Goal: Check status: Check status

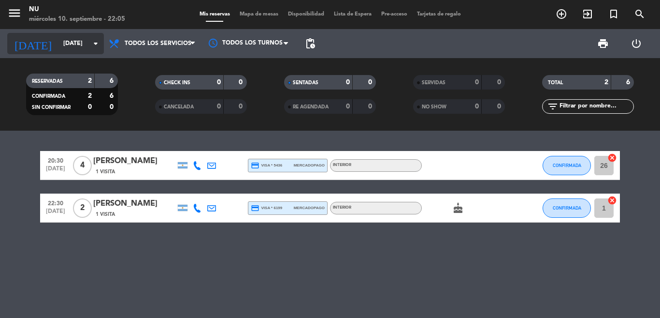
click at [91, 45] on icon "arrow_drop_down" at bounding box center [96, 44] width 12 height 12
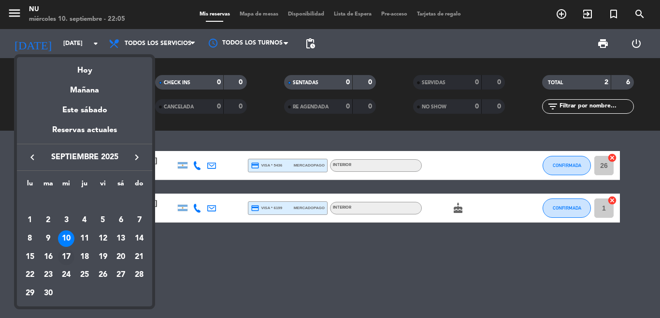
click at [70, 260] on div "17" at bounding box center [66, 256] width 16 height 16
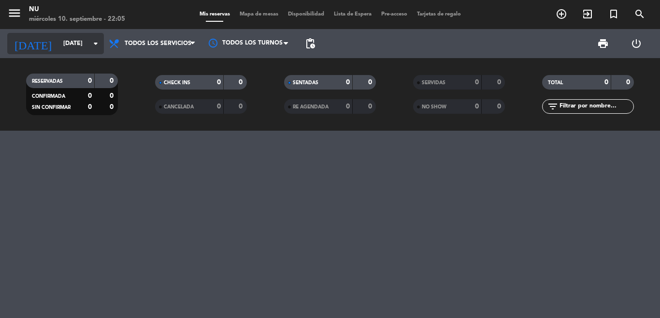
click at [61, 43] on input "[DATE]" at bounding box center [99, 43] width 82 height 16
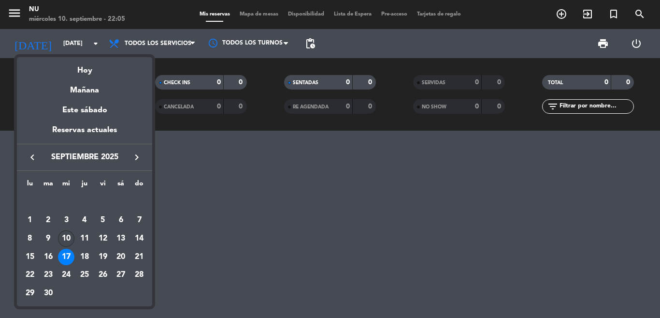
click at [67, 238] on div "10" at bounding box center [66, 238] width 16 height 16
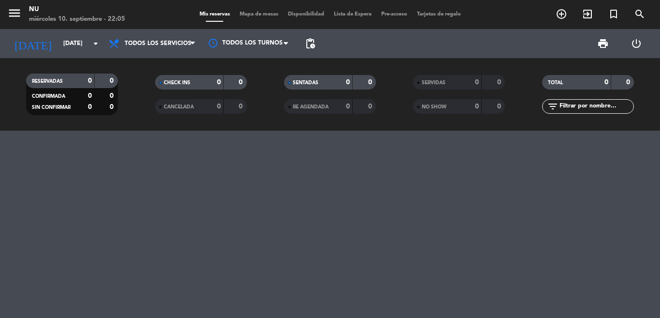
type input "[DATE]"
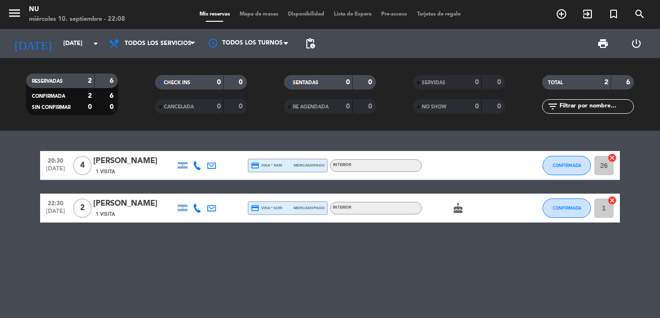
click at [385, 14] on span "Pre-acceso" at bounding box center [395, 14] width 36 height 5
click at [357, 8] on div "menu Nu [DATE] 10. septiembre - 22:08 Mis reservas Mapa de mesas Disponibilidad…" at bounding box center [330, 14] width 660 height 29
click at [357, 15] on span "Lista de Espera" at bounding box center [352, 14] width 47 height 5
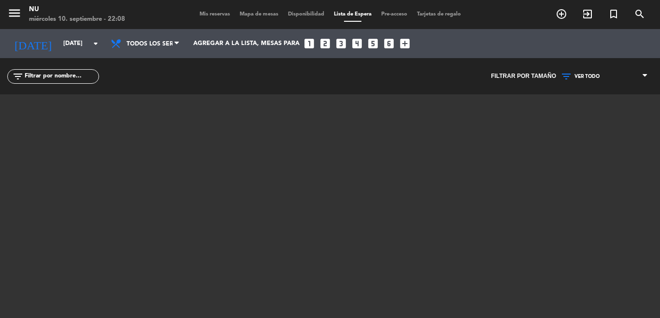
click at [392, 17] on span "Pre-acceso" at bounding box center [395, 14] width 36 height 5
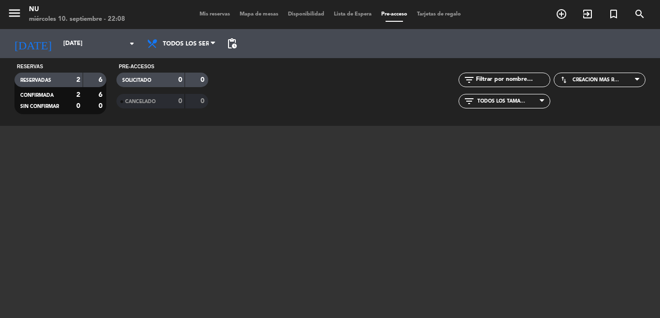
click at [199, 14] on span "Mis reservas" at bounding box center [215, 14] width 40 height 5
